Goal: Task Accomplishment & Management: Use online tool/utility

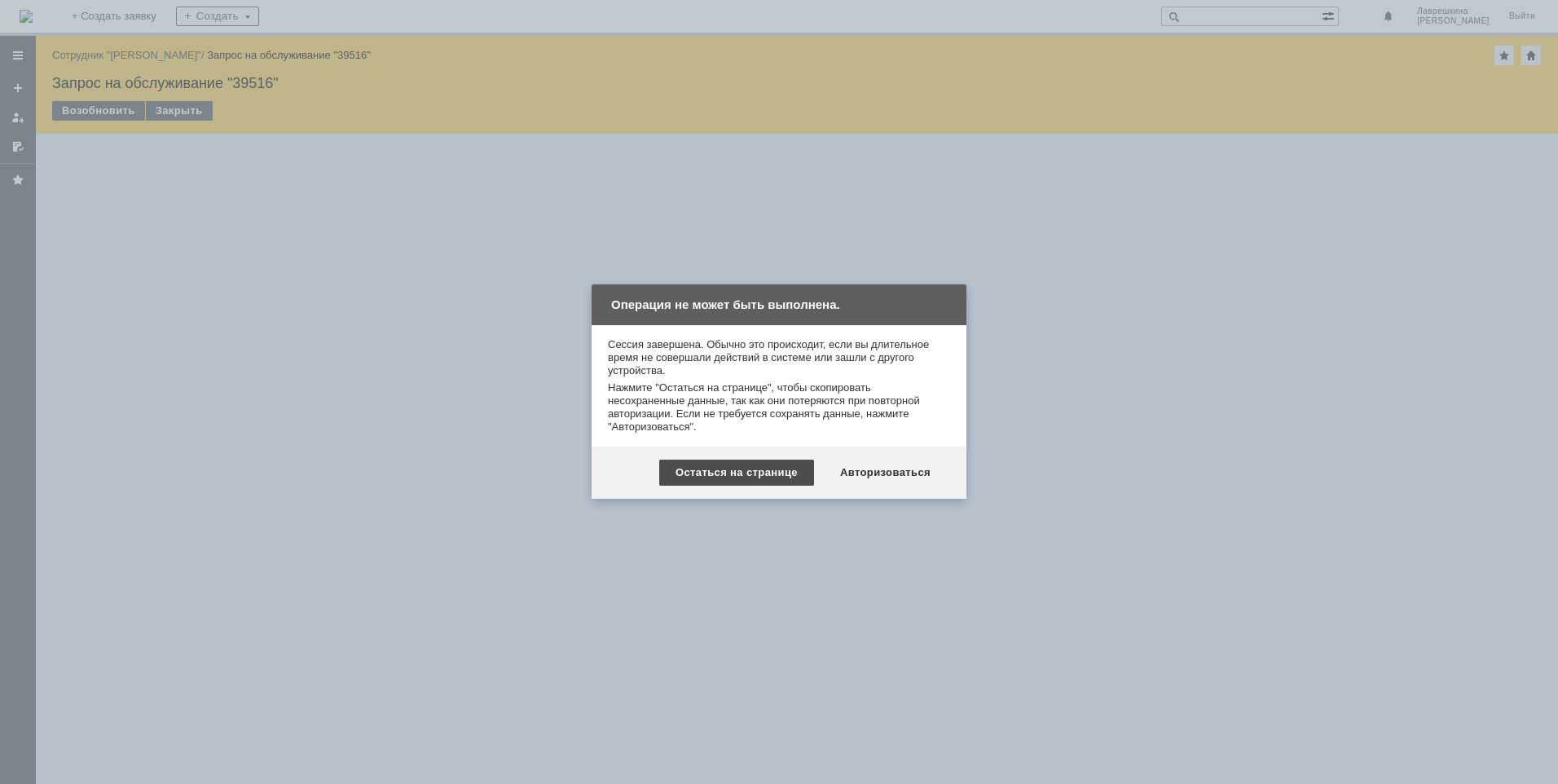
click at [787, 466] on div "Остаться на странице" at bounding box center [736, 473] width 155 height 27
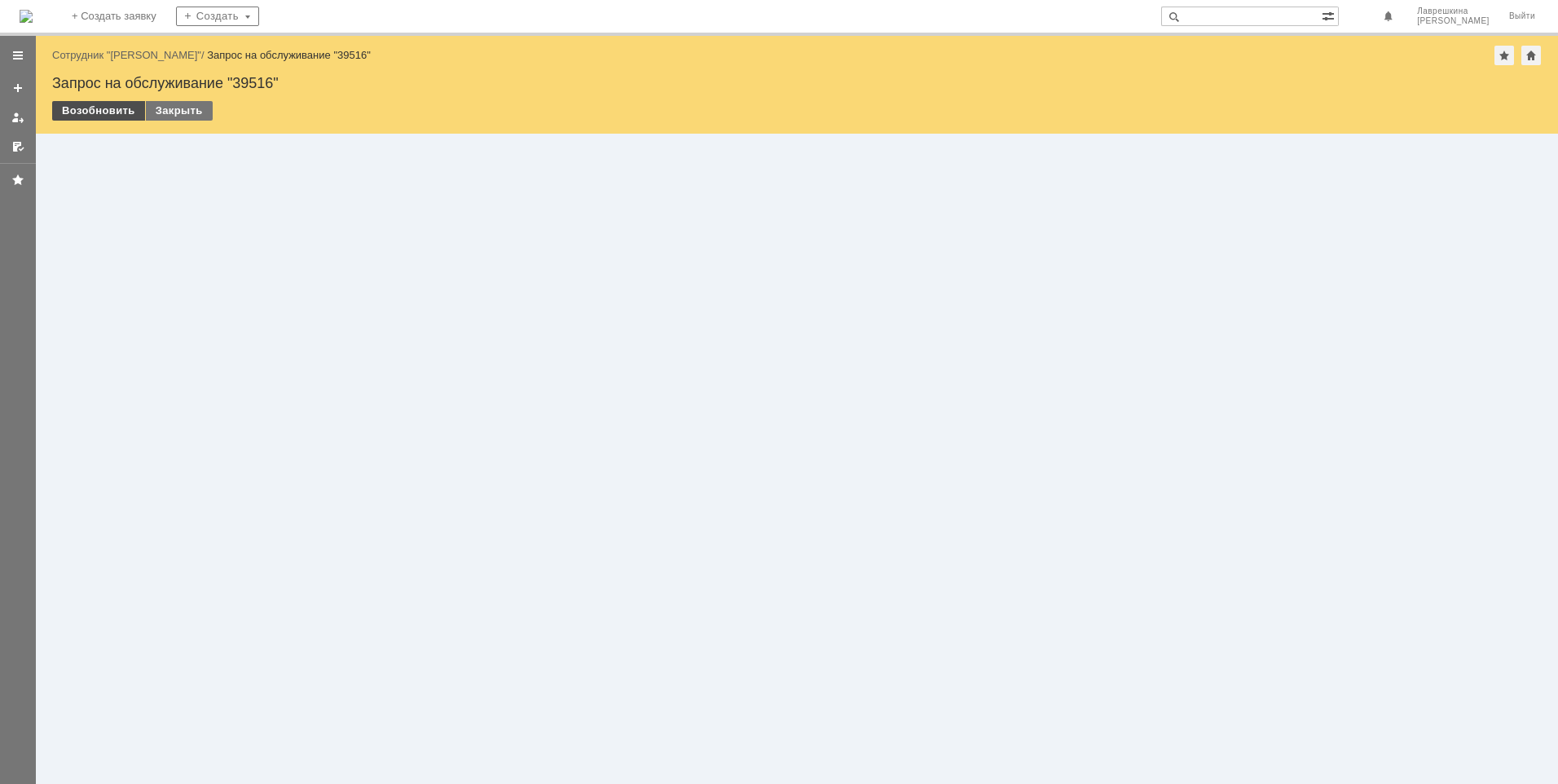
click at [115, 109] on div "Возобновить" at bounding box center [98, 110] width 93 height 20
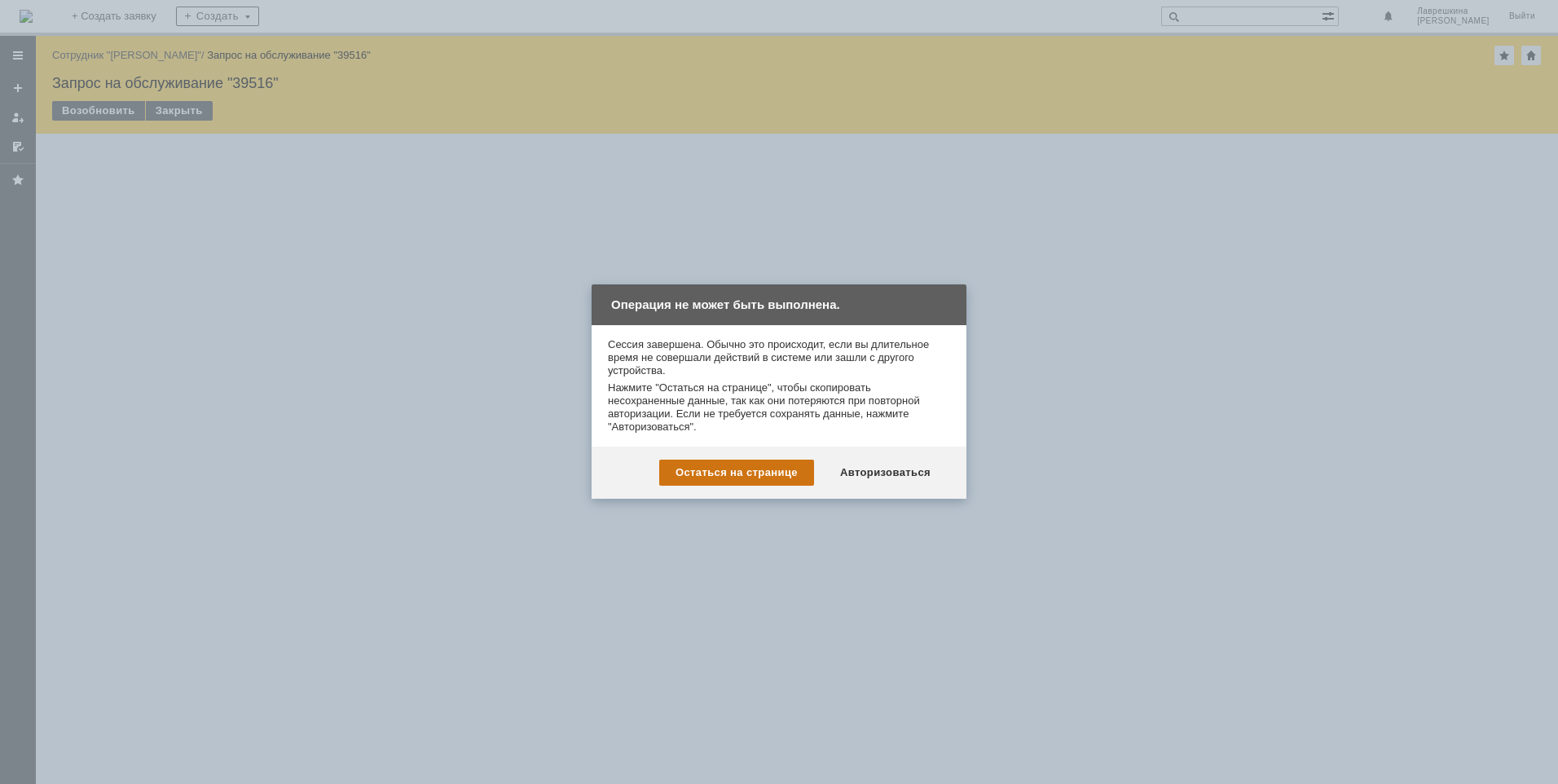
click at [792, 474] on div "Остаться на странице" at bounding box center [736, 473] width 155 height 27
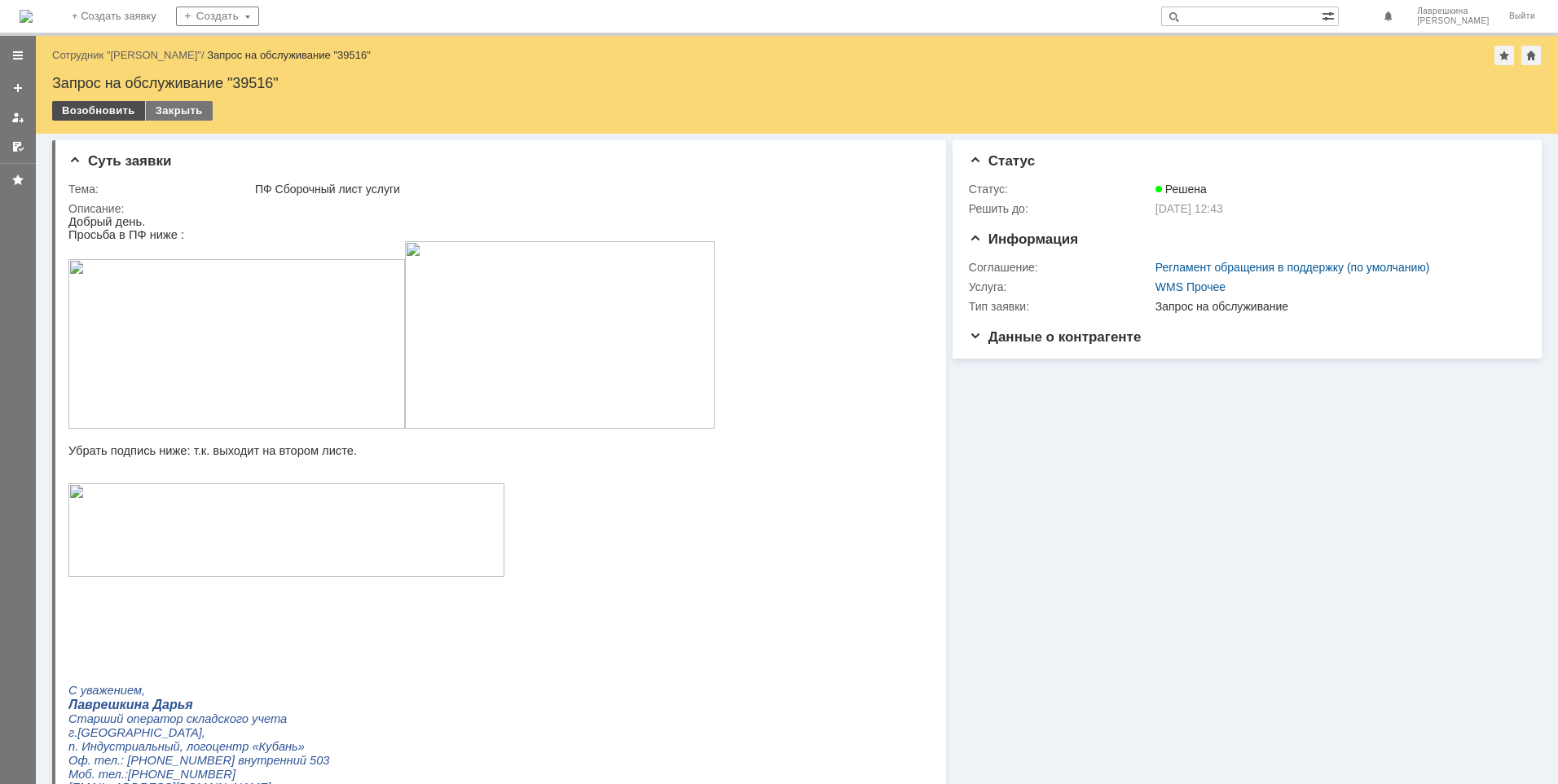
click at [96, 109] on div "Возобновить" at bounding box center [98, 110] width 93 height 20
